Goal: Task Accomplishment & Management: Manage account settings

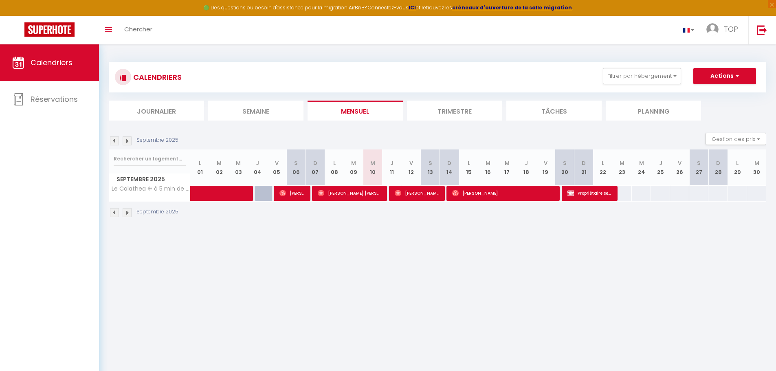
select select
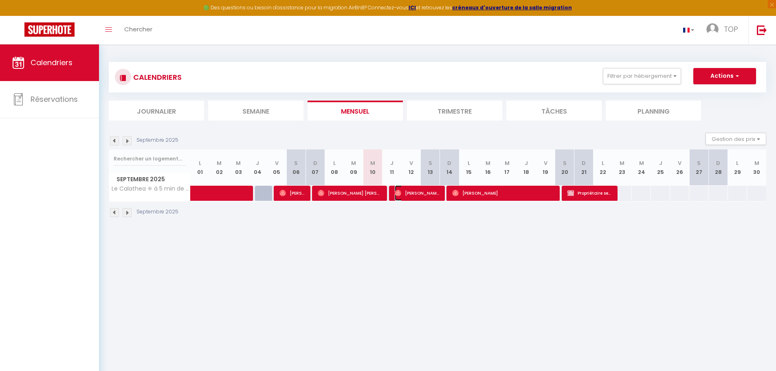
click at [425, 194] on span "[PERSON_NAME] [PERSON_NAME]" at bounding box center [417, 192] width 45 height 15
select select "OK"
select select "0"
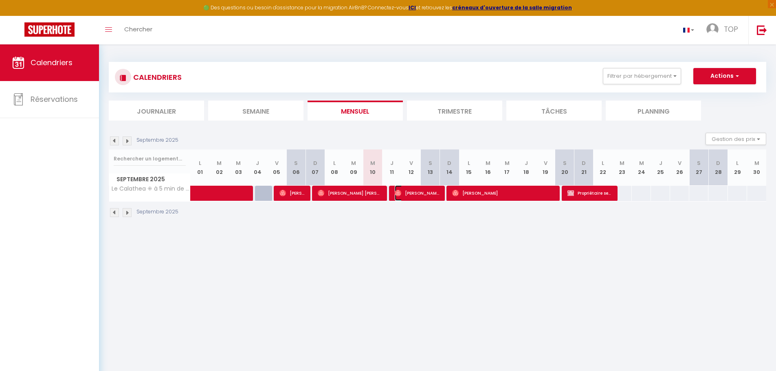
select select "1"
select select
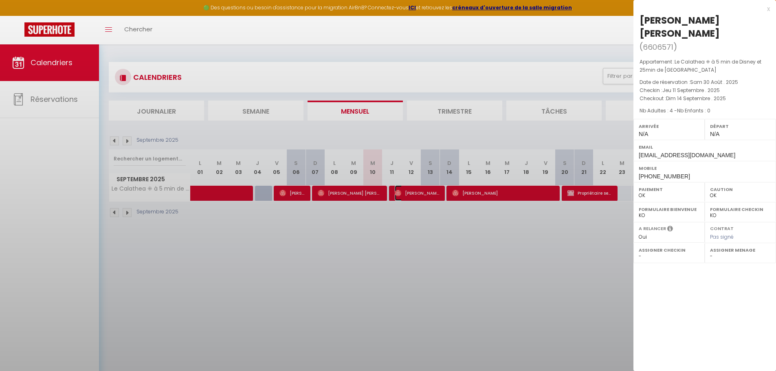
select select "45493"
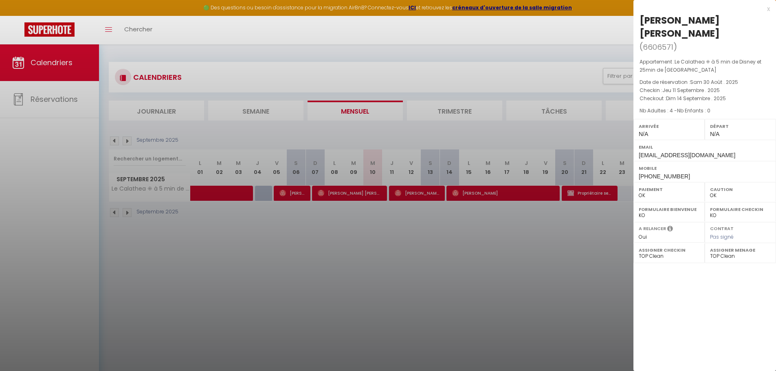
click at [344, 194] on div at bounding box center [388, 185] width 776 height 371
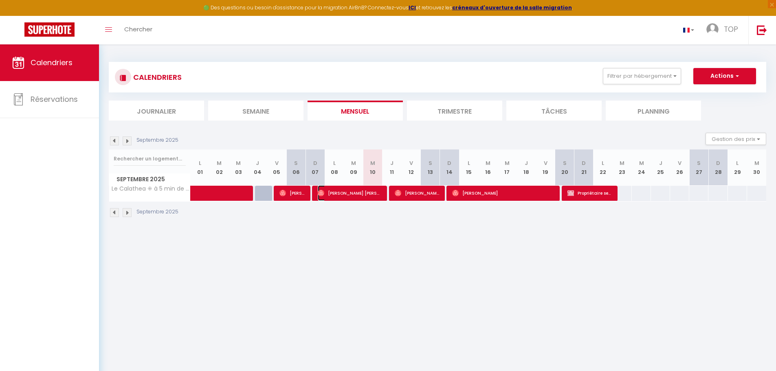
click at [346, 197] on span "[PERSON_NAME] [PERSON_NAME]" at bounding box center [350, 192] width 64 height 15
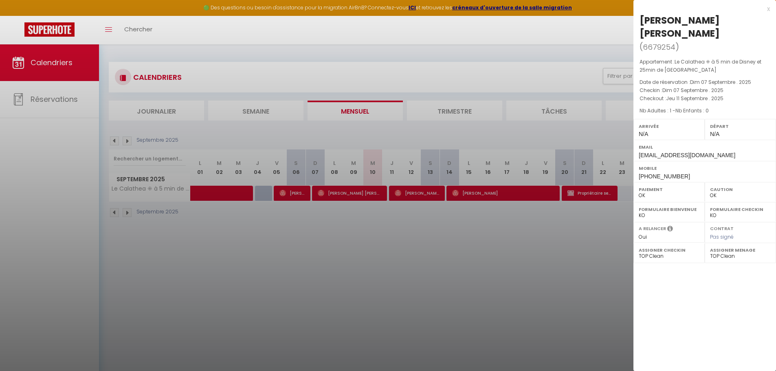
click at [292, 193] on div at bounding box center [388, 185] width 776 height 371
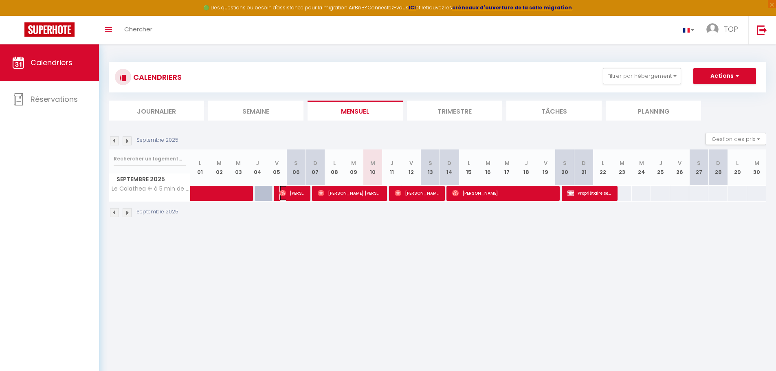
click at [292, 193] on span "[PERSON_NAME],[PERSON_NAME]" at bounding box center [292, 192] width 26 height 15
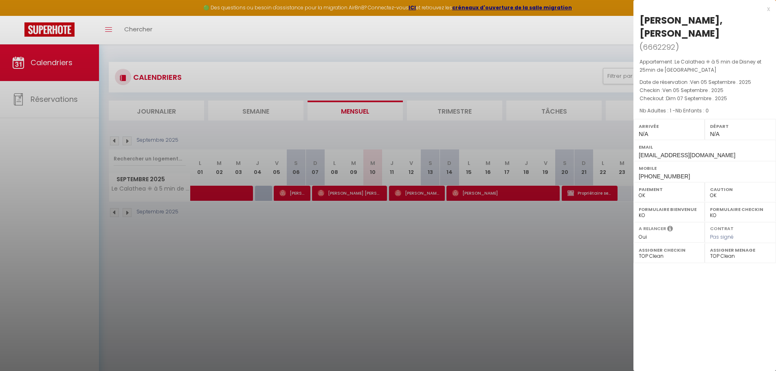
click at [331, 196] on div at bounding box center [388, 185] width 776 height 371
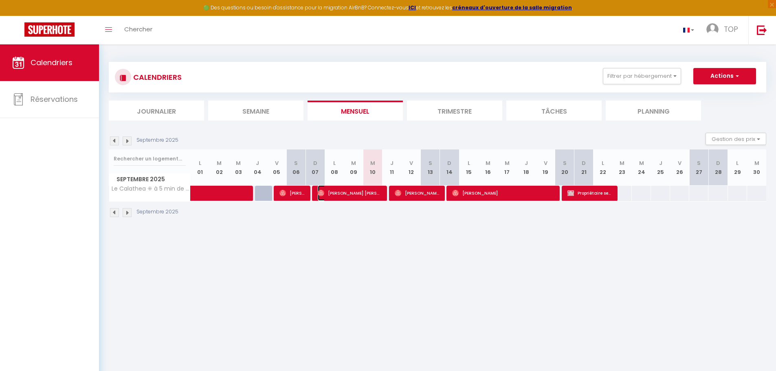
click at [331, 196] on span "[PERSON_NAME] [PERSON_NAME]" at bounding box center [350, 192] width 64 height 15
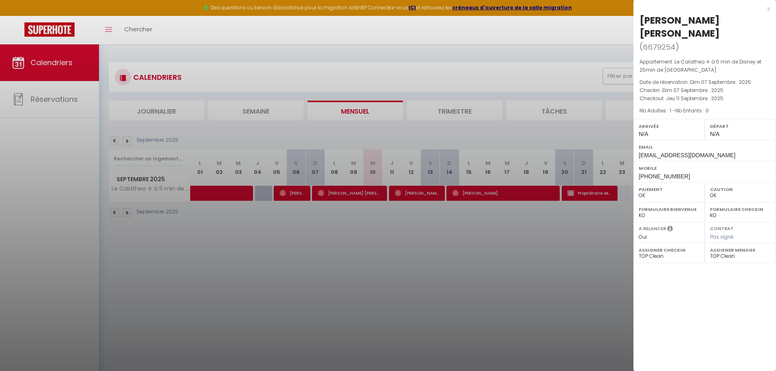
click at [413, 191] on div at bounding box center [388, 185] width 776 height 371
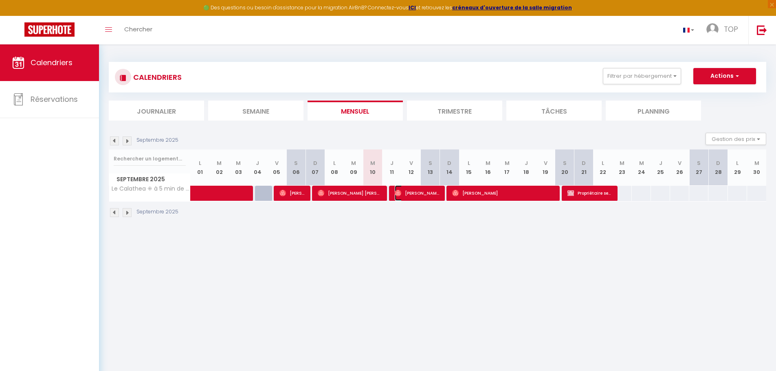
click at [413, 191] on span "[PERSON_NAME] [PERSON_NAME]" at bounding box center [417, 192] width 45 height 15
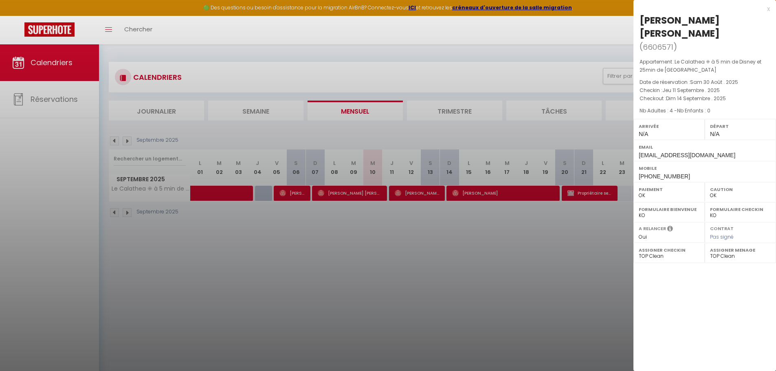
click at [361, 195] on div at bounding box center [388, 185] width 776 height 371
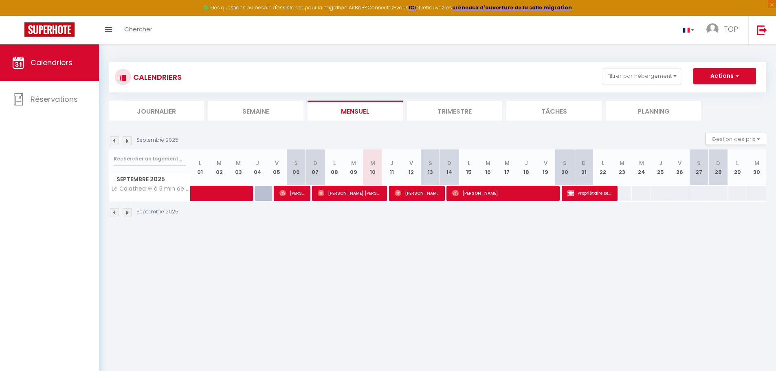
click at [361, 194] on body "🟢 Des questions ou besoin d'assistance pour la migration AirBnB? Connectez-vous…" at bounding box center [388, 229] width 776 height 371
click at [361, 194] on span "[PERSON_NAME] [PERSON_NAME]" at bounding box center [350, 192] width 64 height 15
